Goal: Find specific page/section: Find specific page/section

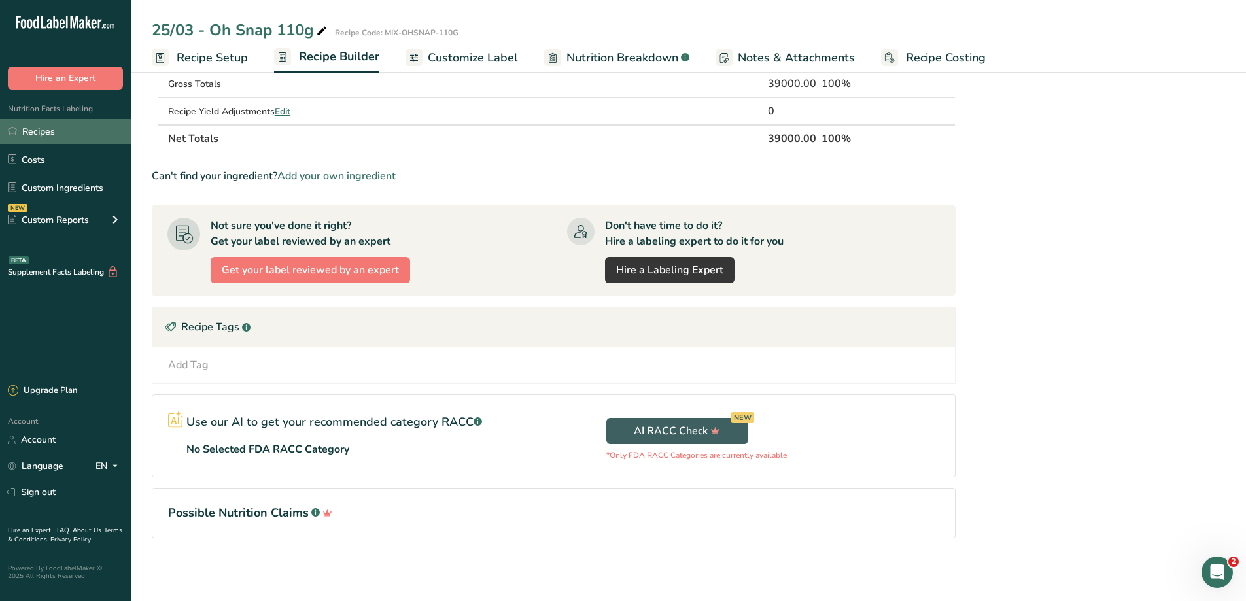
click at [63, 122] on link "Recipes" at bounding box center [65, 131] width 131 height 25
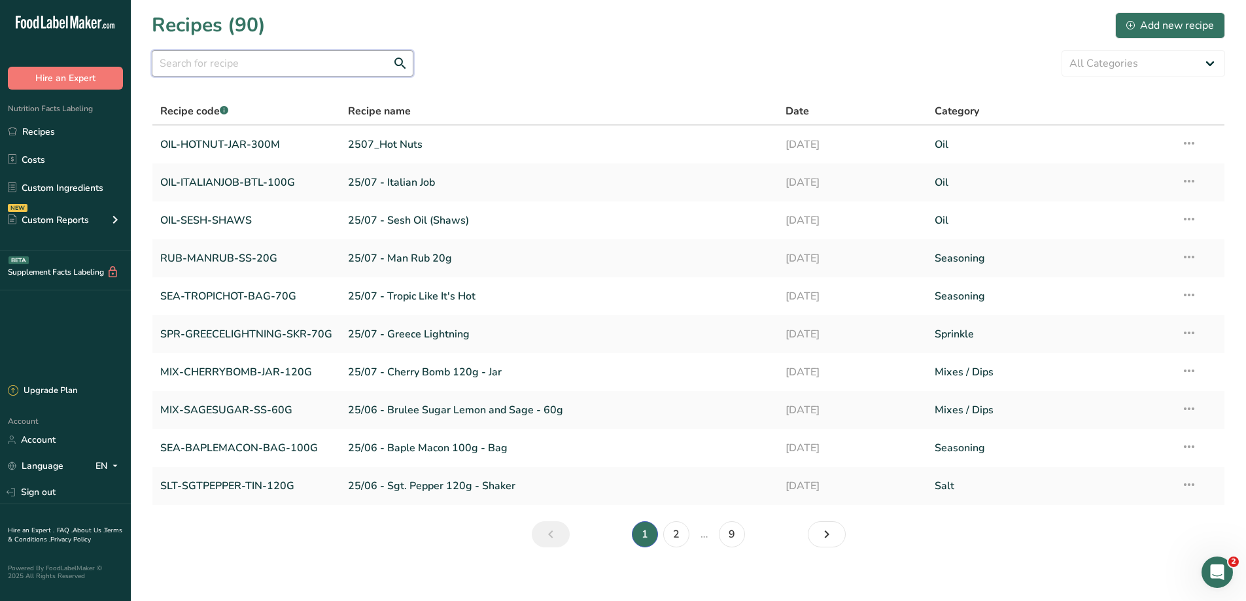
click at [218, 56] on input "text" at bounding box center [283, 63] width 262 height 26
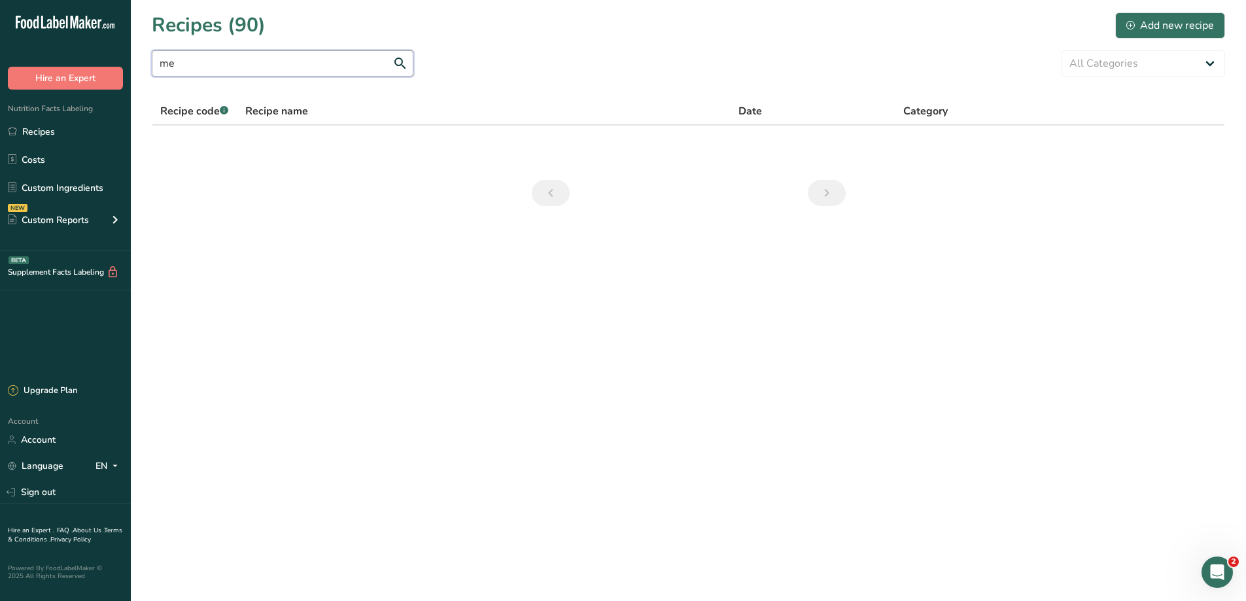
type input "m"
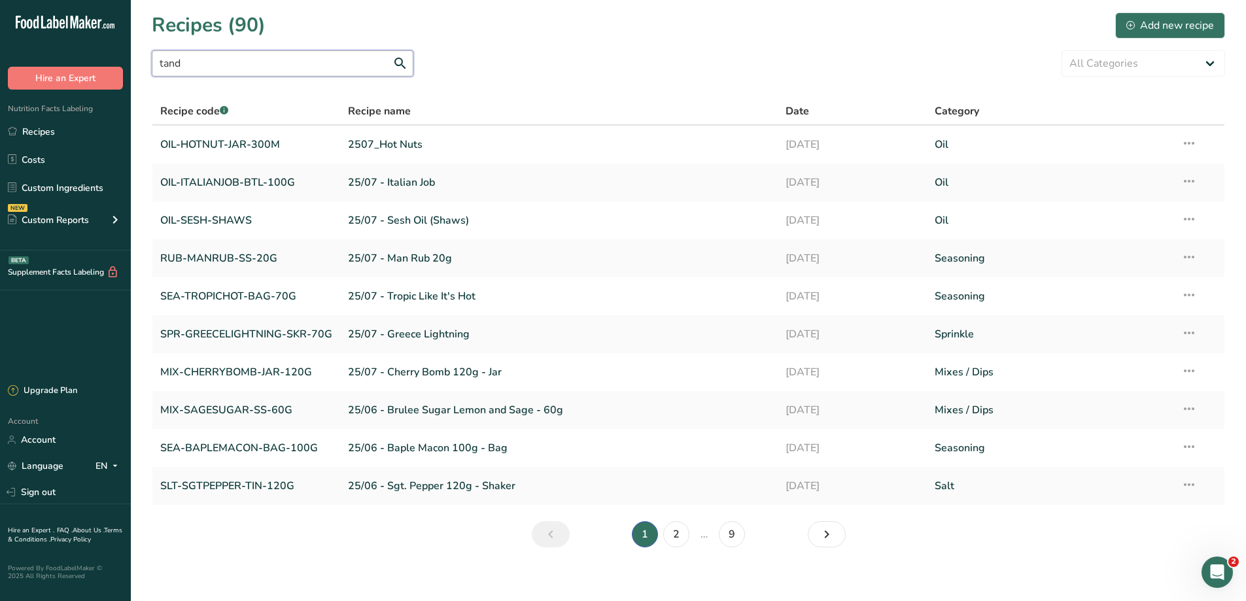
click at [169, 63] on input "tand" at bounding box center [283, 63] width 262 height 26
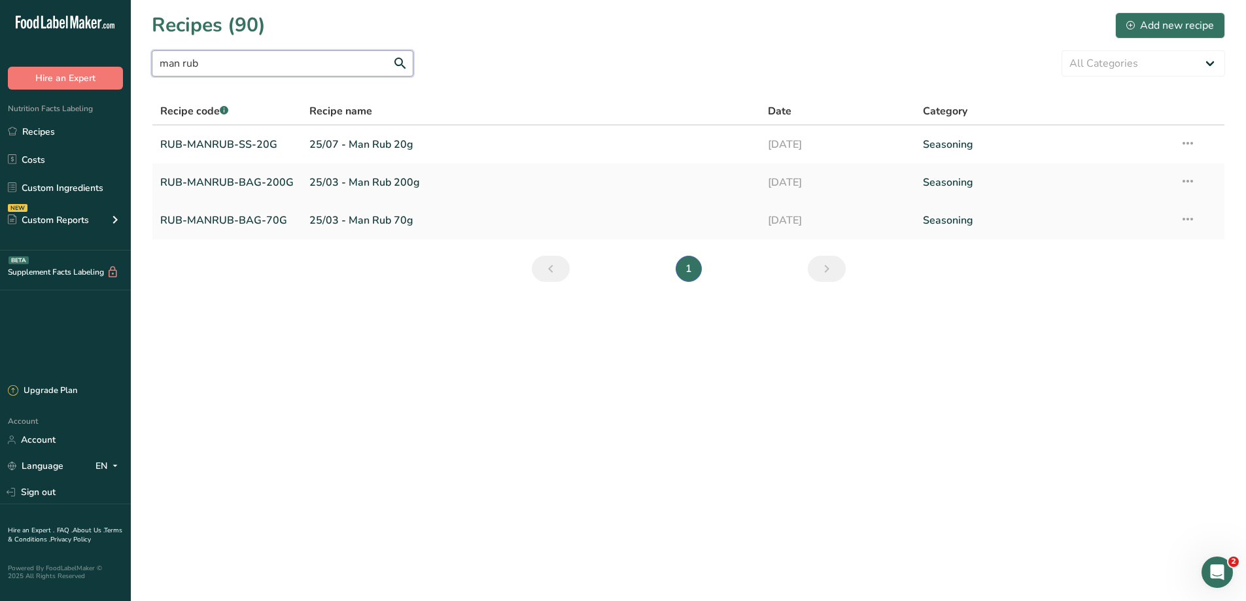
type input "man rub"
click at [221, 221] on link "RUB-MANRUB-BAG-70G" at bounding box center [226, 220] width 133 height 27
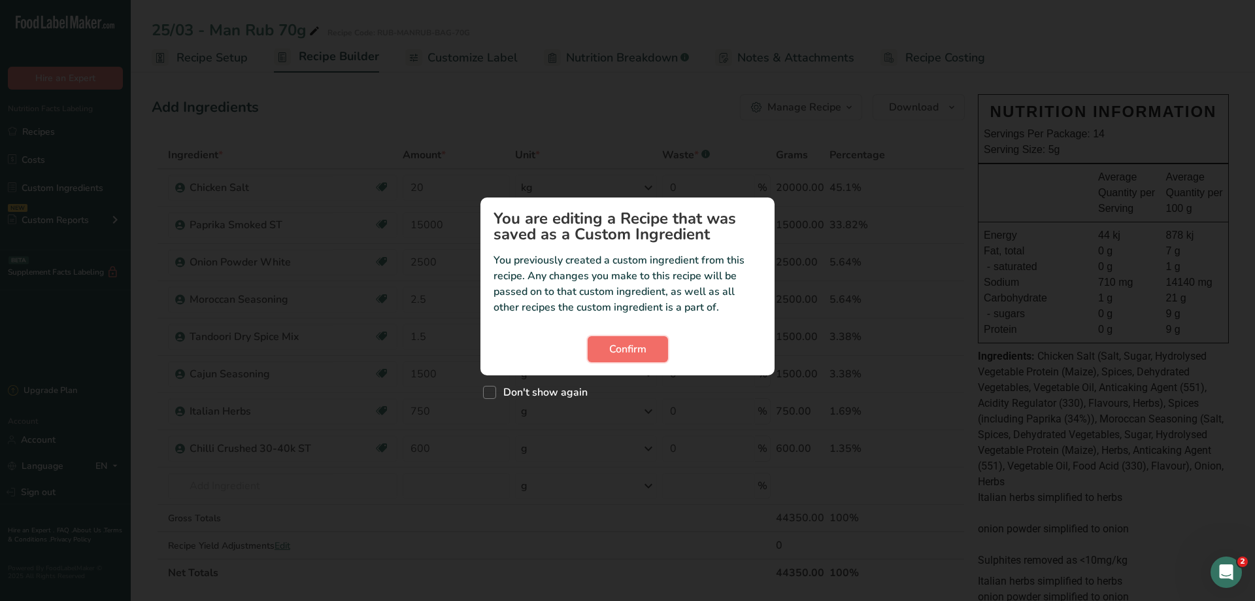
click at [634, 352] on span "Confirm" at bounding box center [627, 349] width 37 height 16
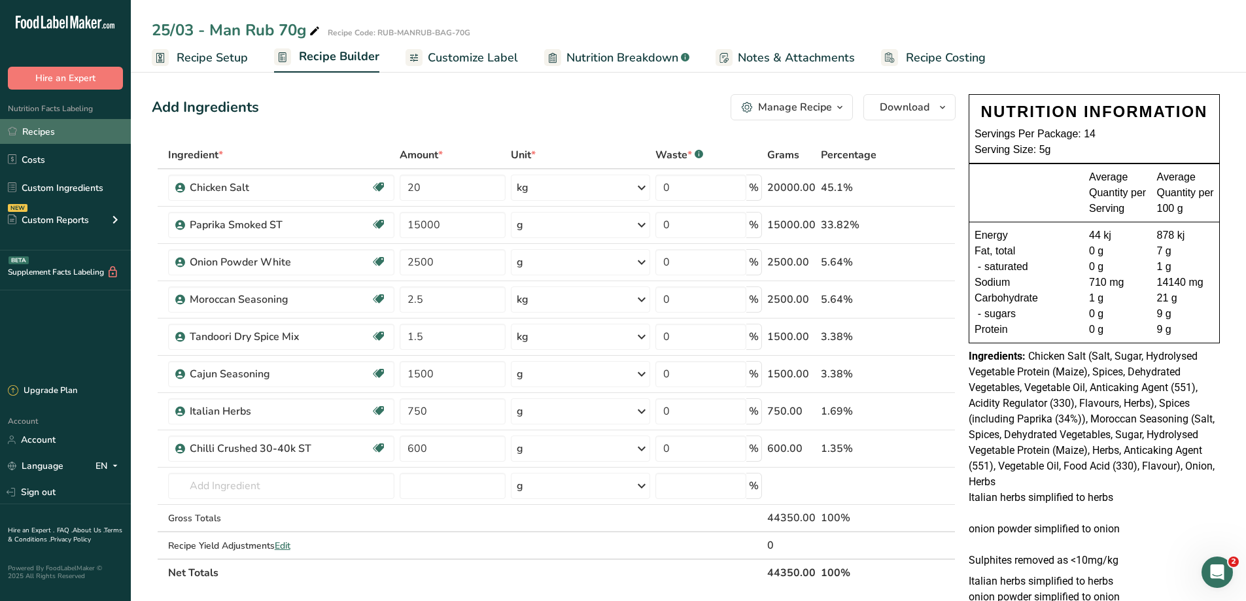
click at [44, 137] on link "Recipes" at bounding box center [65, 131] width 131 height 25
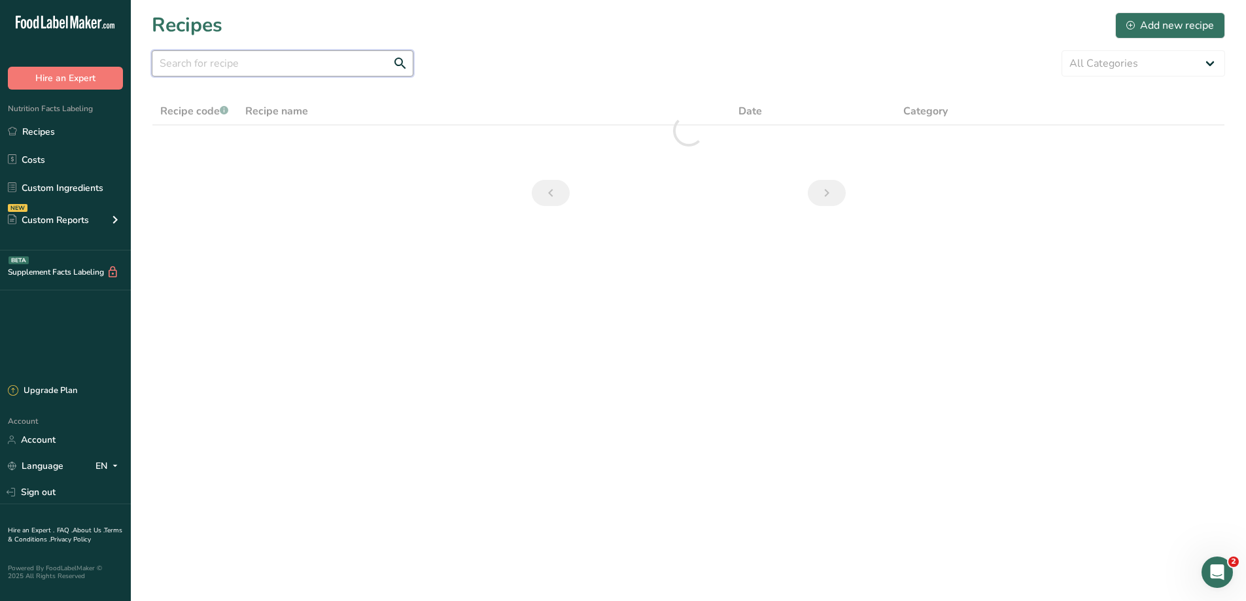
click at [275, 67] on input "text" at bounding box center [283, 63] width 262 height 26
type input "italian"
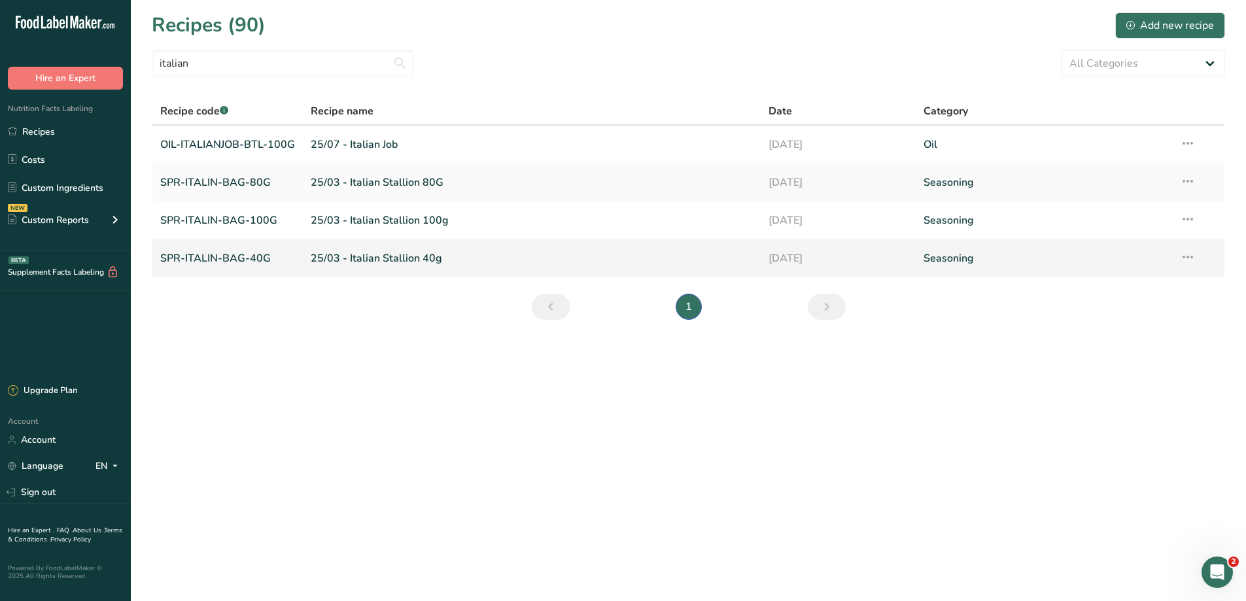
click at [234, 256] on link "SPR-ITALIN-BAG-40G" at bounding box center [227, 258] width 135 height 27
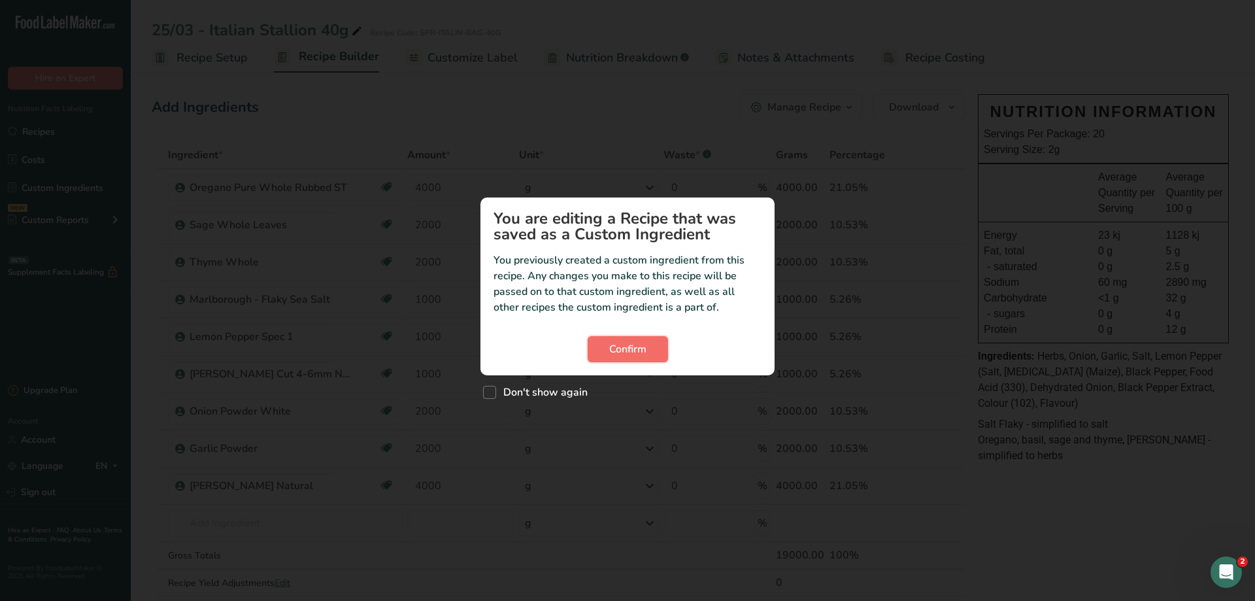
click at [637, 354] on span "Confirm" at bounding box center [627, 349] width 37 height 16
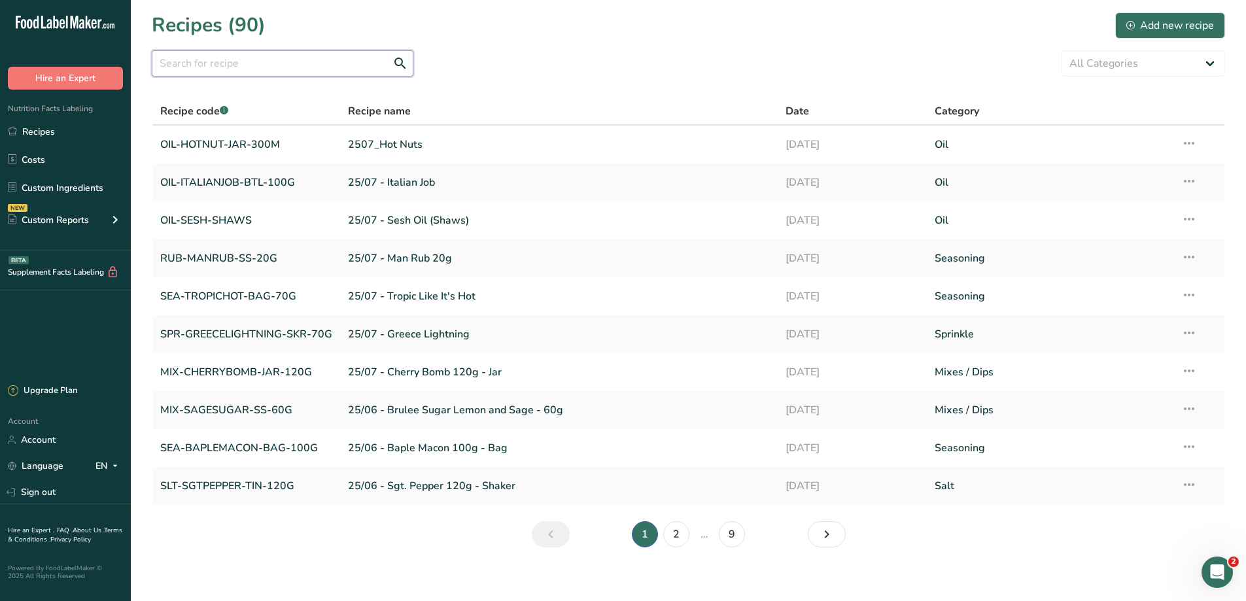
click at [197, 60] on input "text" at bounding box center [283, 63] width 262 height 26
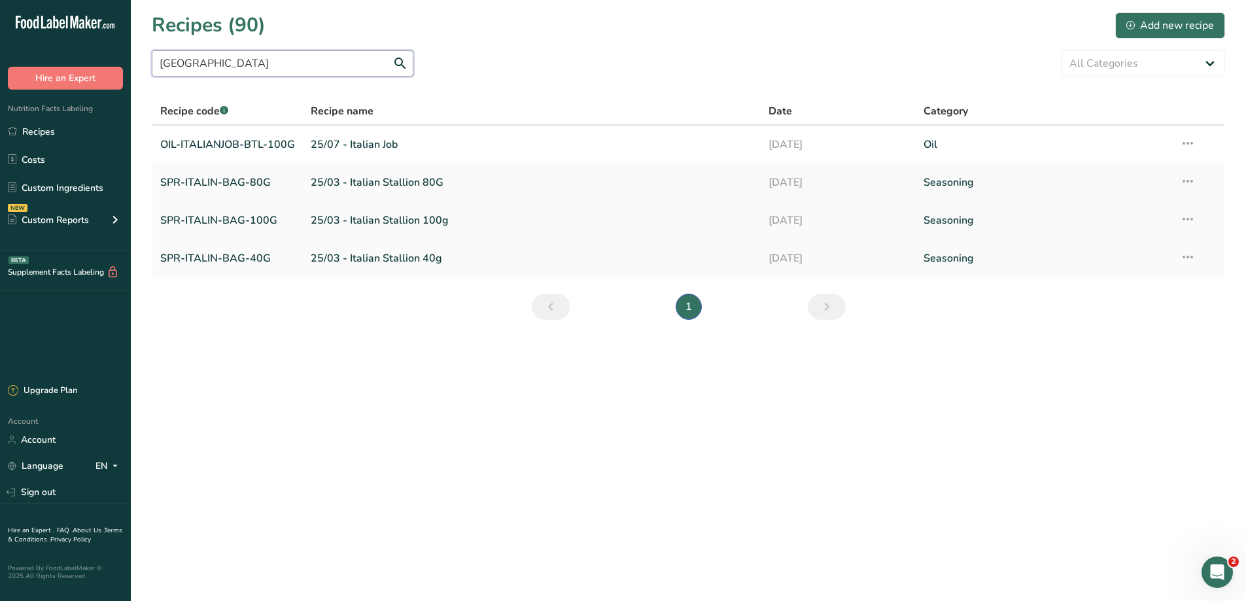
type input "[GEOGRAPHIC_DATA]"
click at [241, 216] on link "SPR-ITALIN-BAG-100G" at bounding box center [227, 220] width 135 height 27
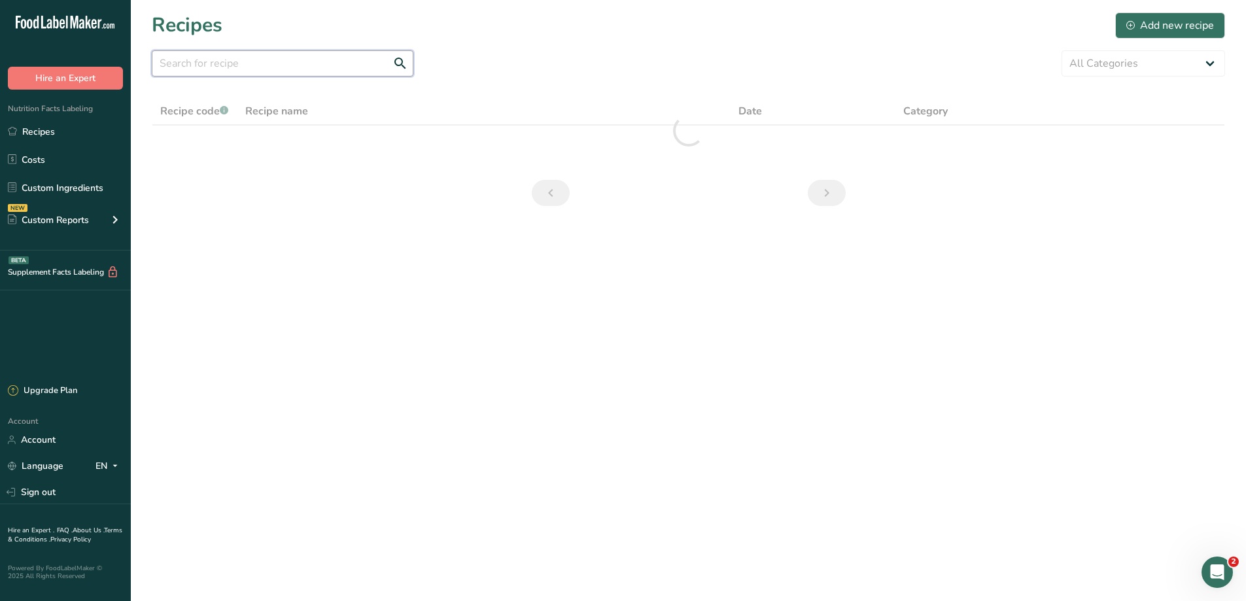
click at [258, 70] on input "text" at bounding box center [283, 63] width 262 height 26
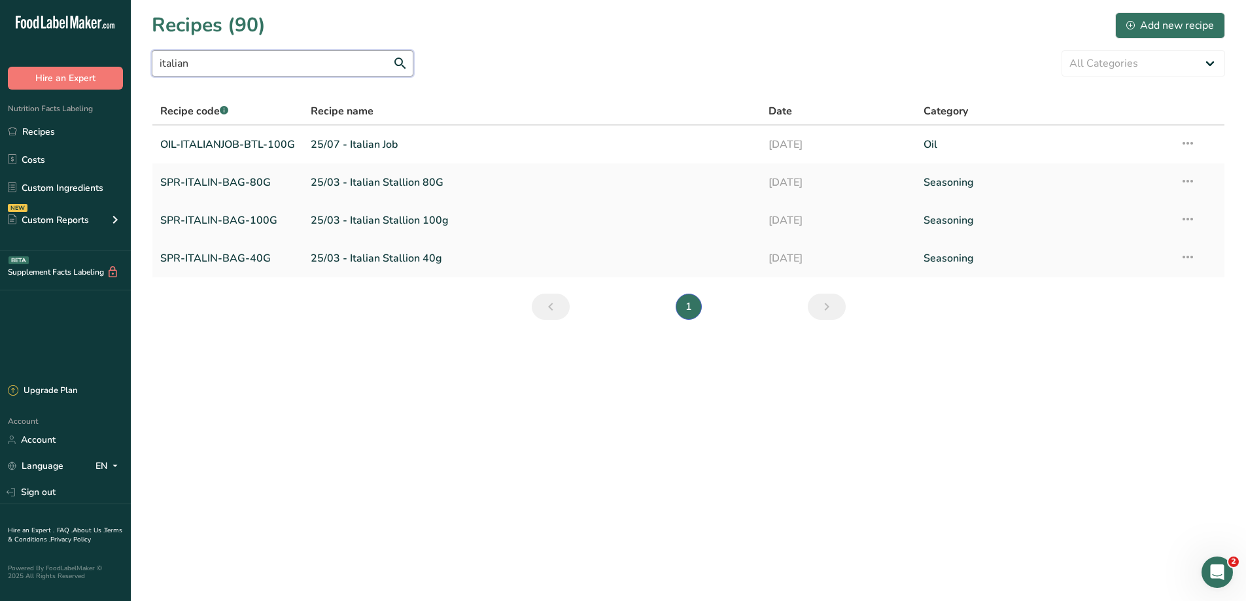
type input "italian"
click at [220, 215] on link "SPR-ITALIN-BAG-100G" at bounding box center [227, 220] width 135 height 27
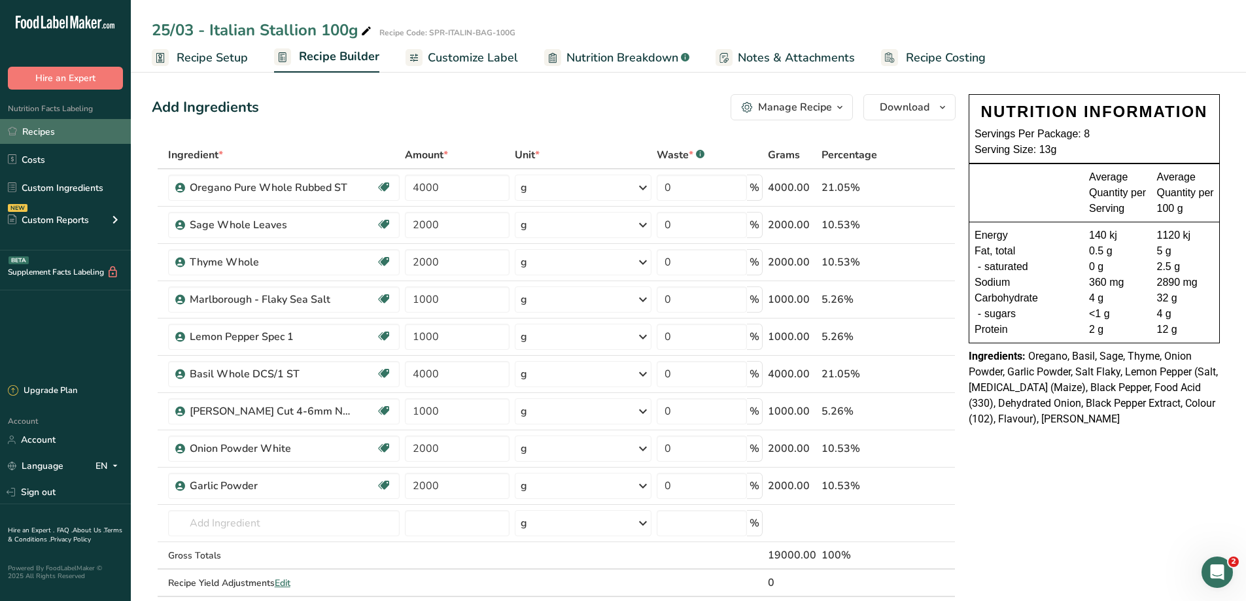
click at [41, 135] on link "Recipes" at bounding box center [65, 131] width 131 height 25
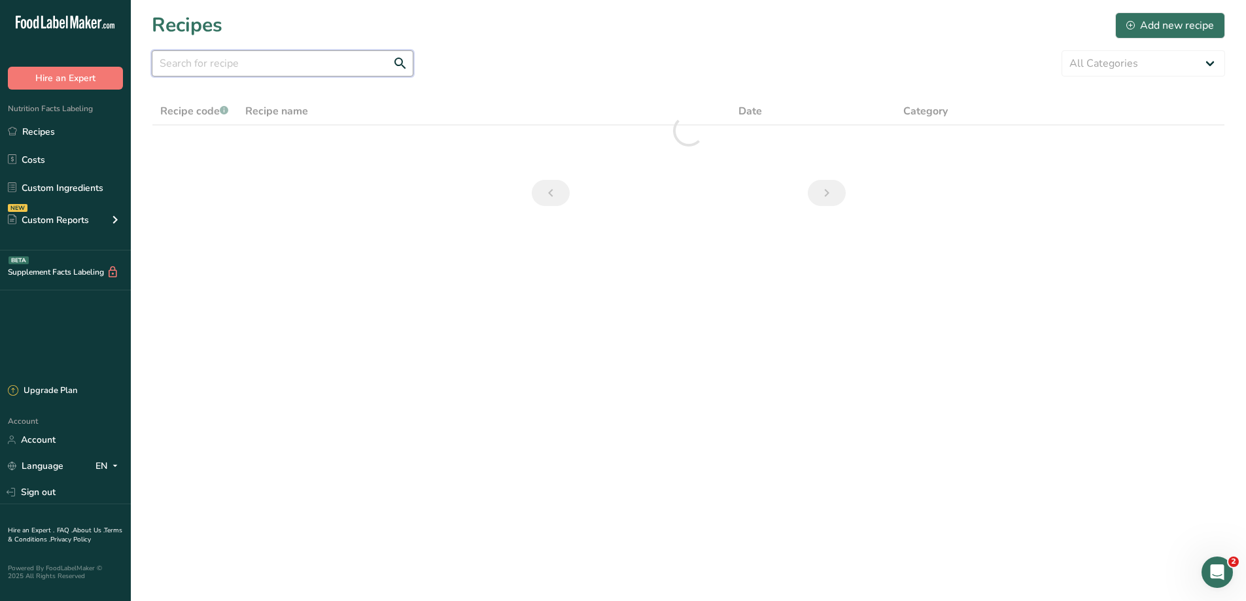
click at [209, 68] on input "text" at bounding box center [283, 63] width 262 height 26
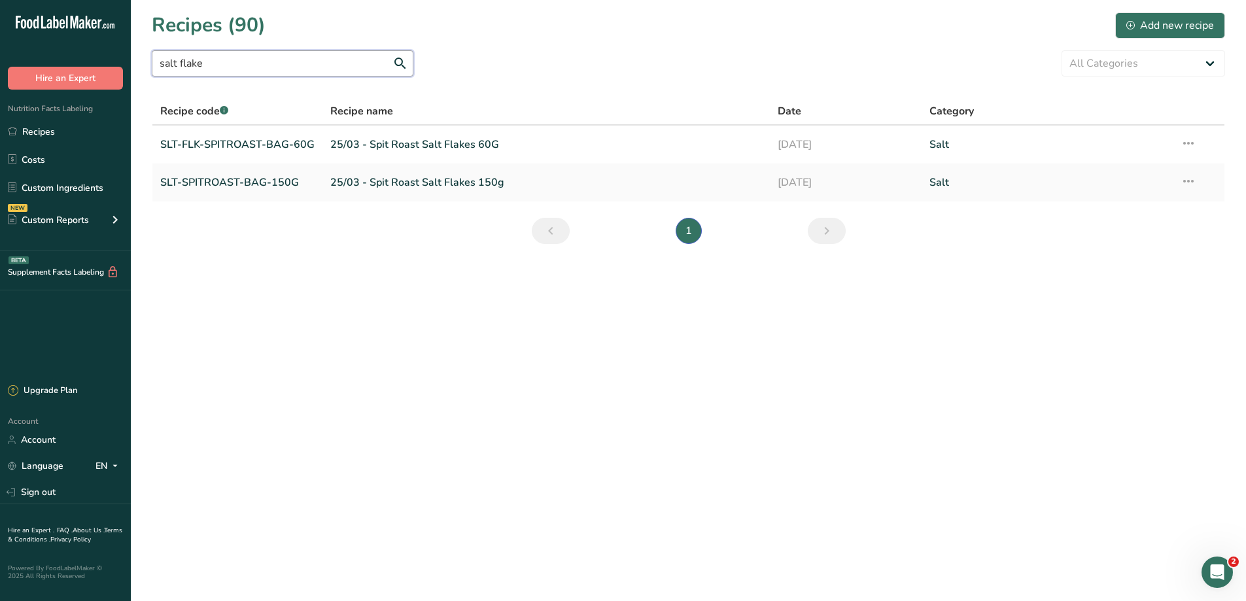
drag, startPoint x: 211, startPoint y: 58, endPoint x: 149, endPoint y: 58, distance: 62.1
click at [149, 58] on section "Recipes (90) Add new recipe salt flake All Categories Baked Goods [GEOGRAPHIC_D…" at bounding box center [688, 132] width 1115 height 265
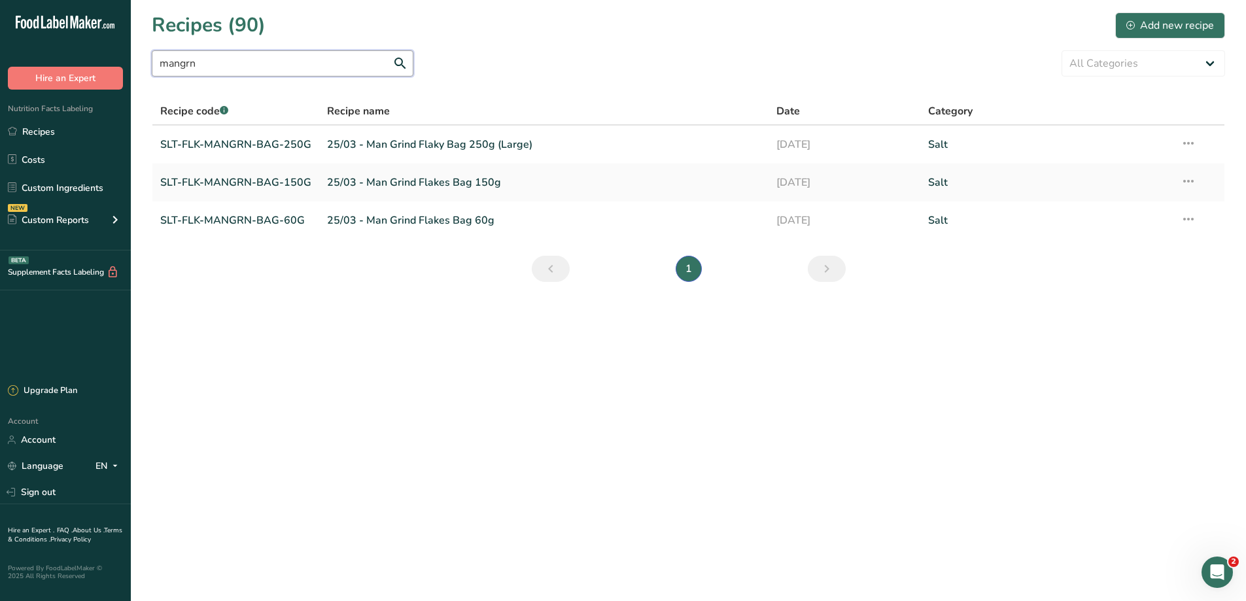
type input "mangrn"
click at [251, 186] on link "SLT-FLK-MANGRN-BAG-150G" at bounding box center [235, 182] width 151 height 27
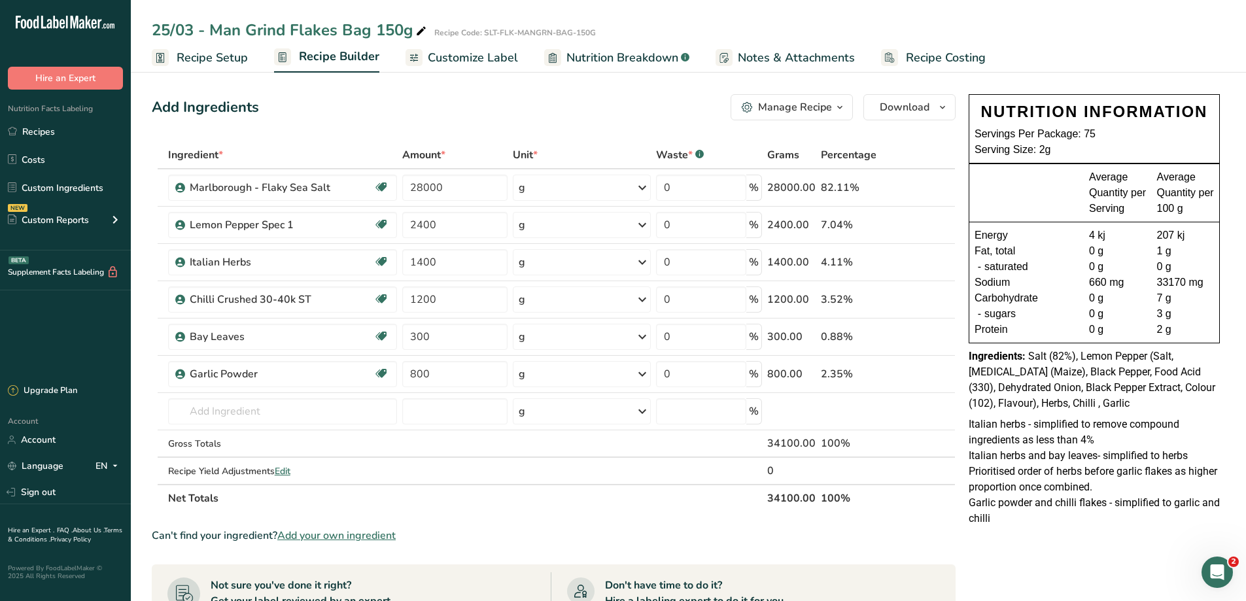
drag, startPoint x: 481, startPoint y: 31, endPoint x: 598, endPoint y: 25, distance: 117.2
click at [598, 25] on div "25/03 - Man Grind Flakes Bag 150g Recipe Code: SLT-FLK-MANGRN-BAG-150G" at bounding box center [688, 30] width 1115 height 24
copy div "SLT-FLK-MANGRN-BAG-150G"
click at [37, 133] on link "Recipes" at bounding box center [65, 131] width 131 height 25
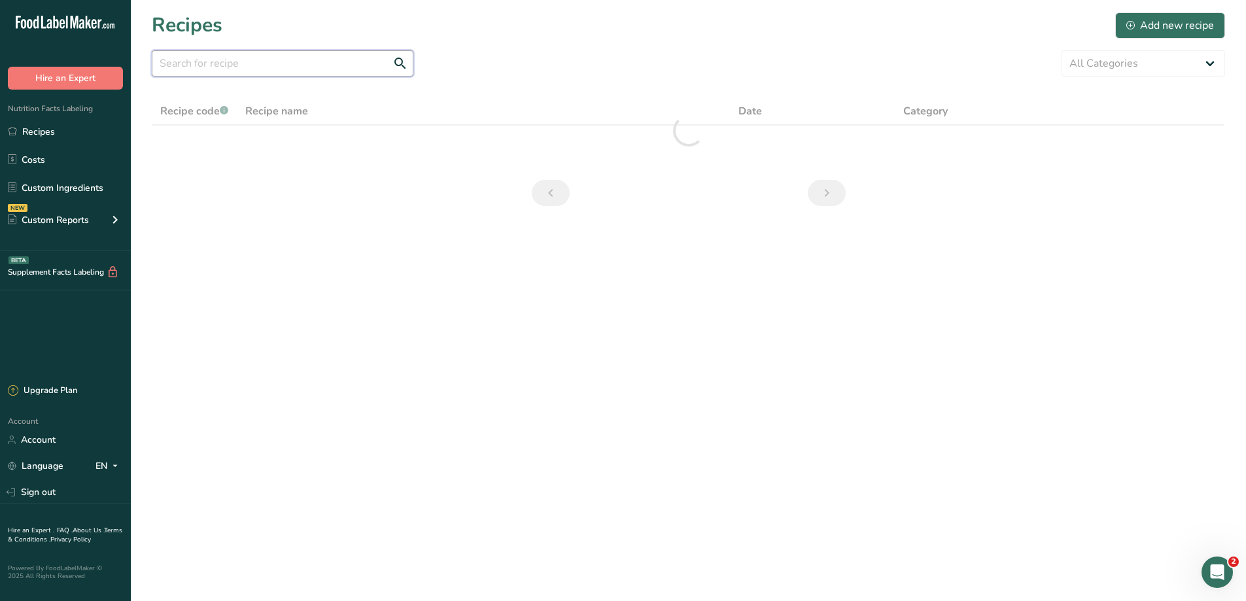
click at [210, 61] on input "text" at bounding box center [283, 63] width 262 height 26
paste input "SLT-FLK-MANGRN-BAG-150G"
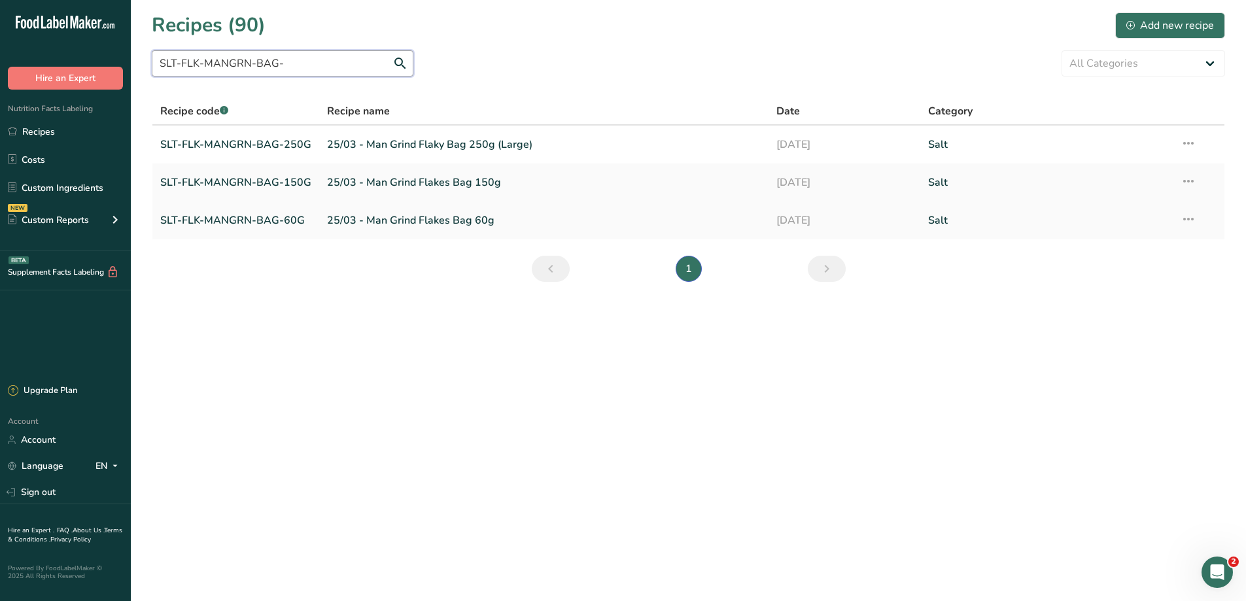
type input "SLT-FLK-MANGRN-BAG-"
click at [248, 217] on link "SLT-FLK-MANGRN-BAG-60G" at bounding box center [235, 220] width 151 height 27
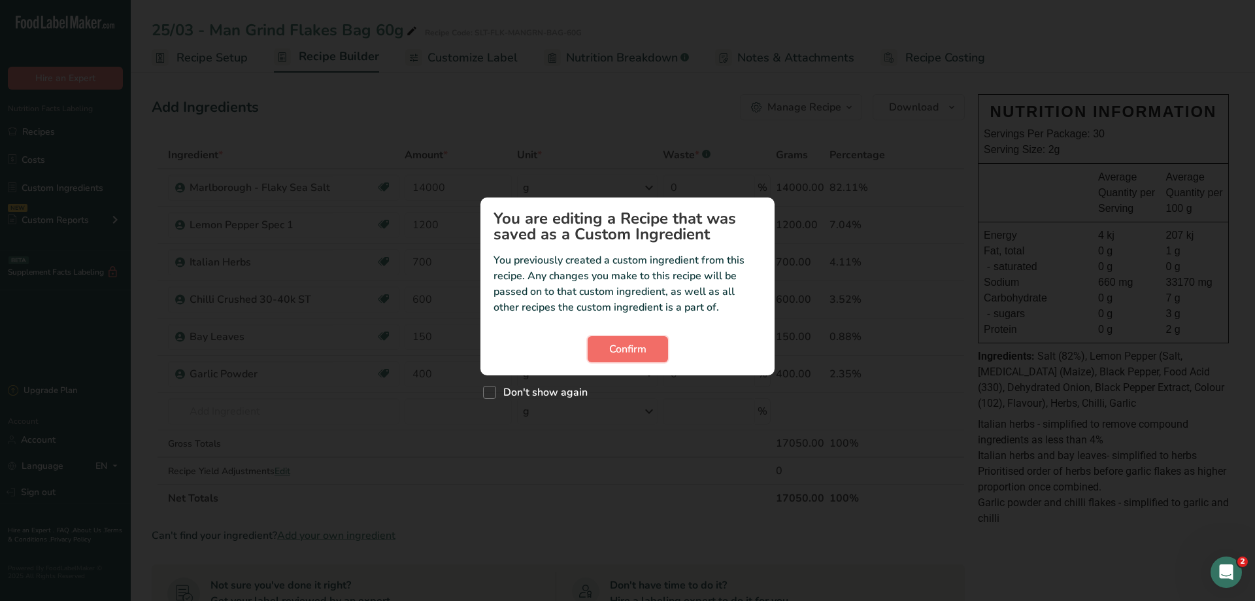
click at [604, 354] on button "Confirm" at bounding box center [628, 349] width 80 height 26
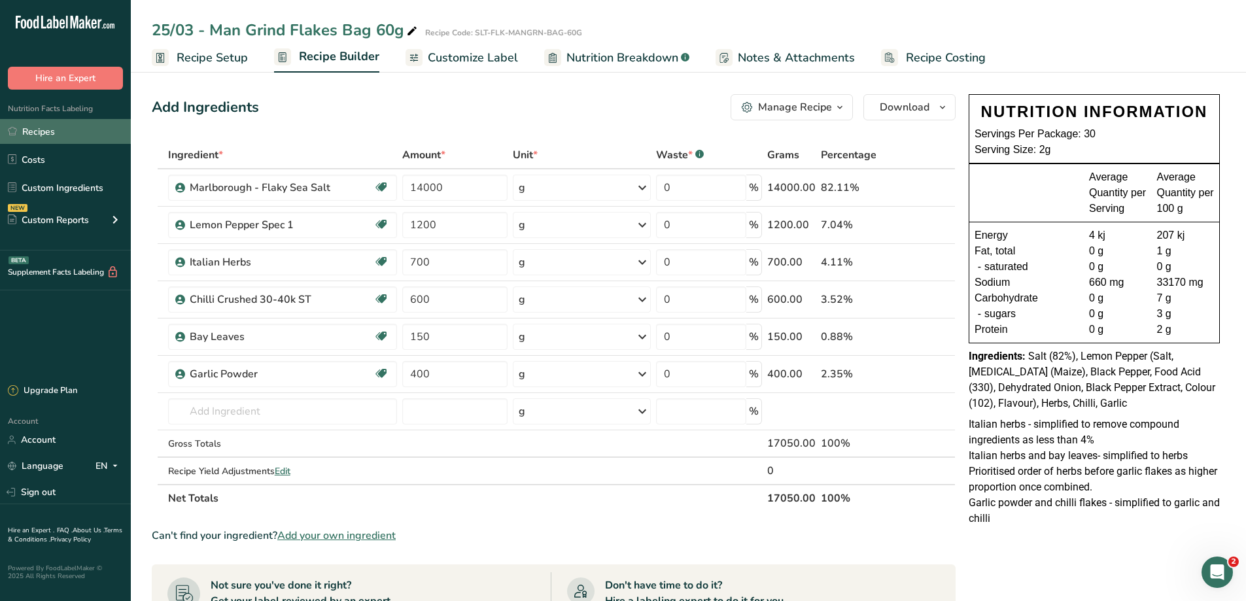
click at [50, 130] on link "Recipes" at bounding box center [65, 131] width 131 height 25
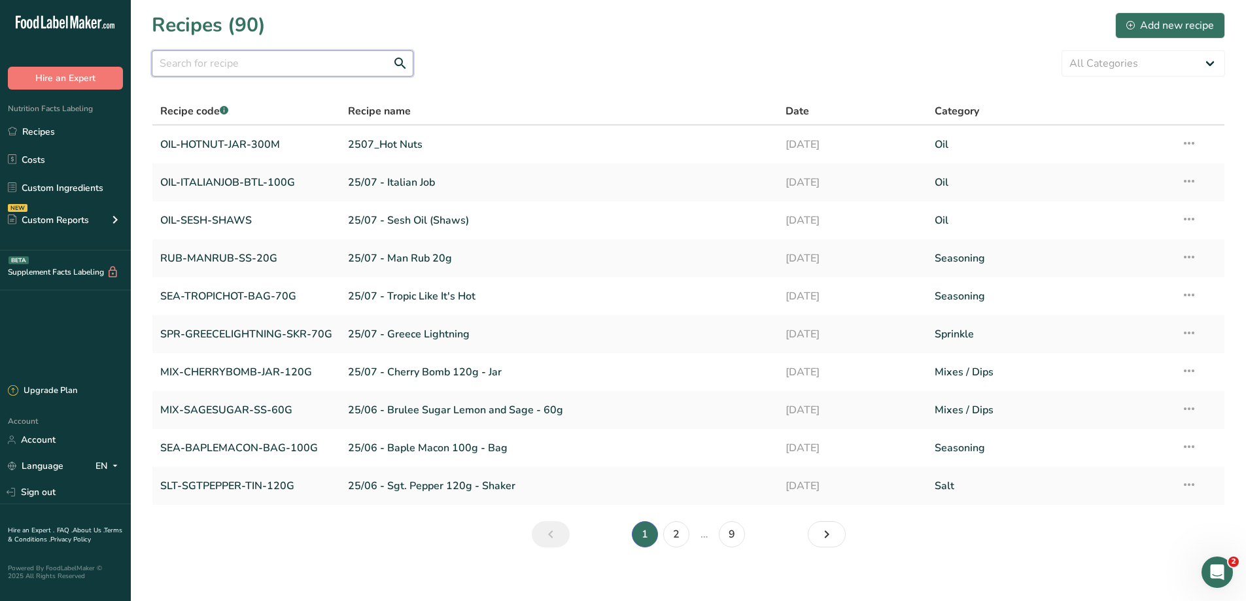
click at [274, 72] on input "text" at bounding box center [283, 63] width 262 height 26
